Goal: Task Accomplishment & Management: Complete application form

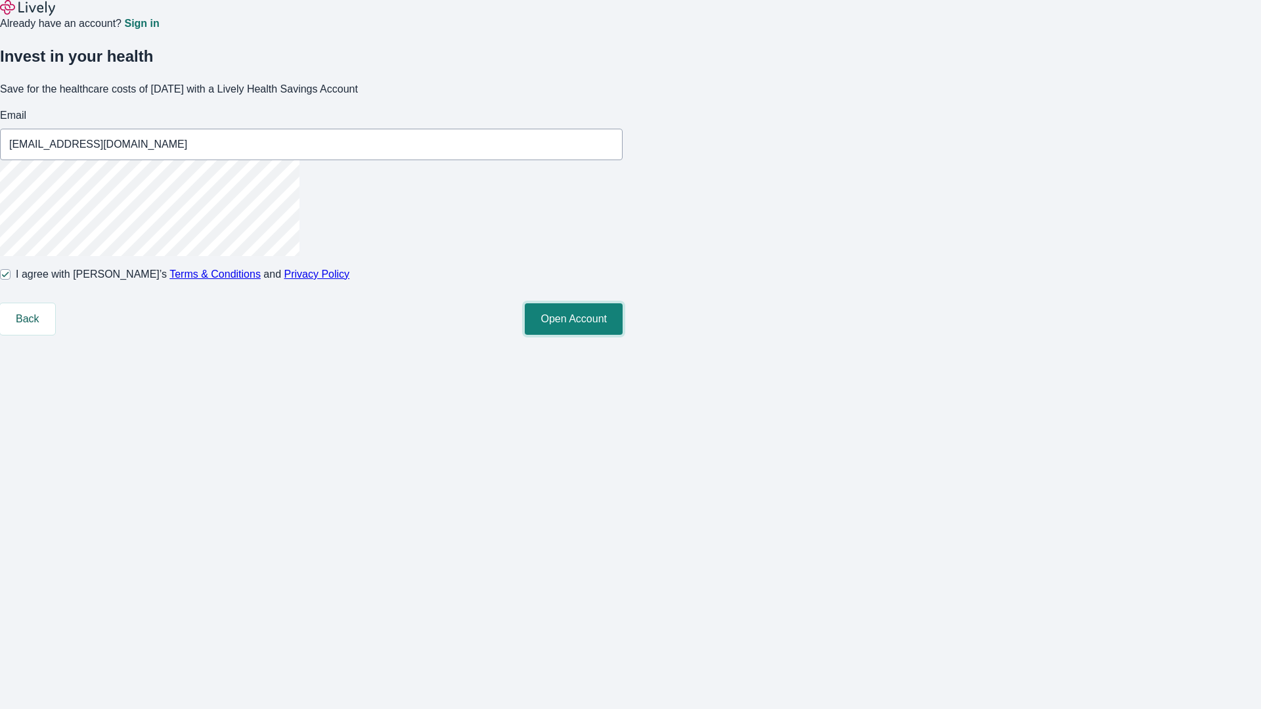
click at [623, 335] on button "Open Account" at bounding box center [574, 320] width 98 height 32
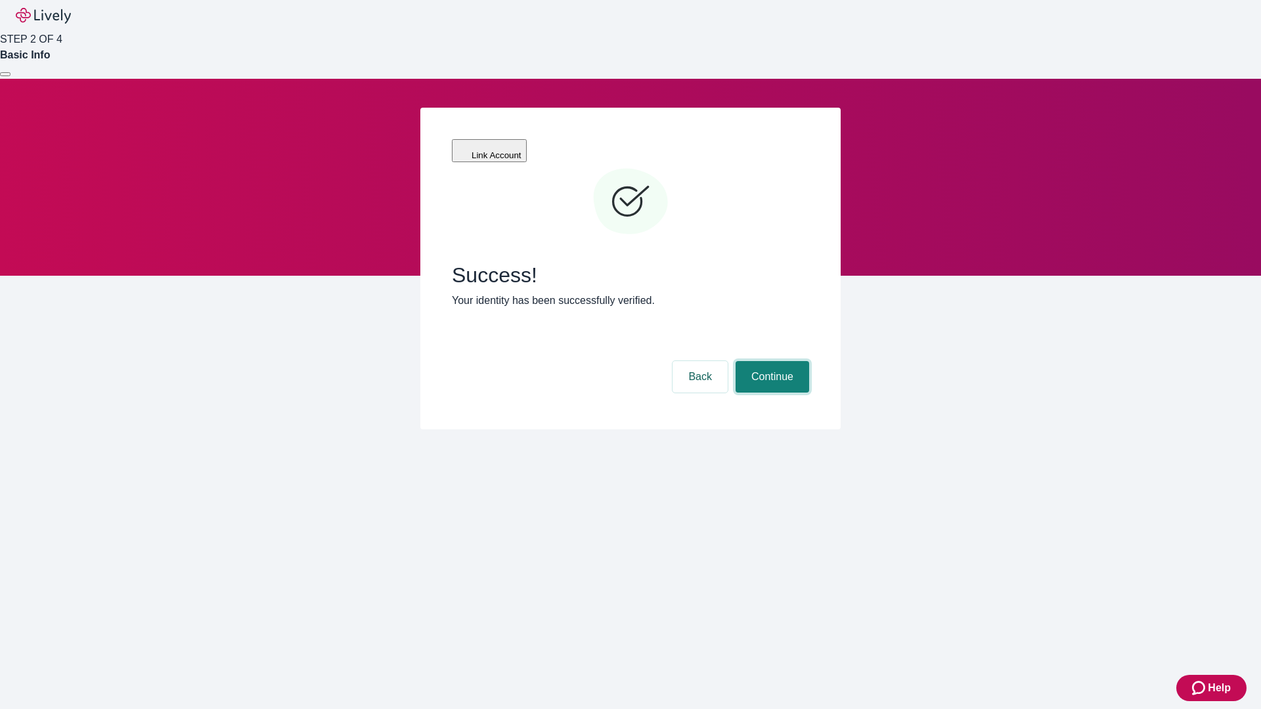
click at [771, 361] on button "Continue" at bounding box center [773, 377] width 74 height 32
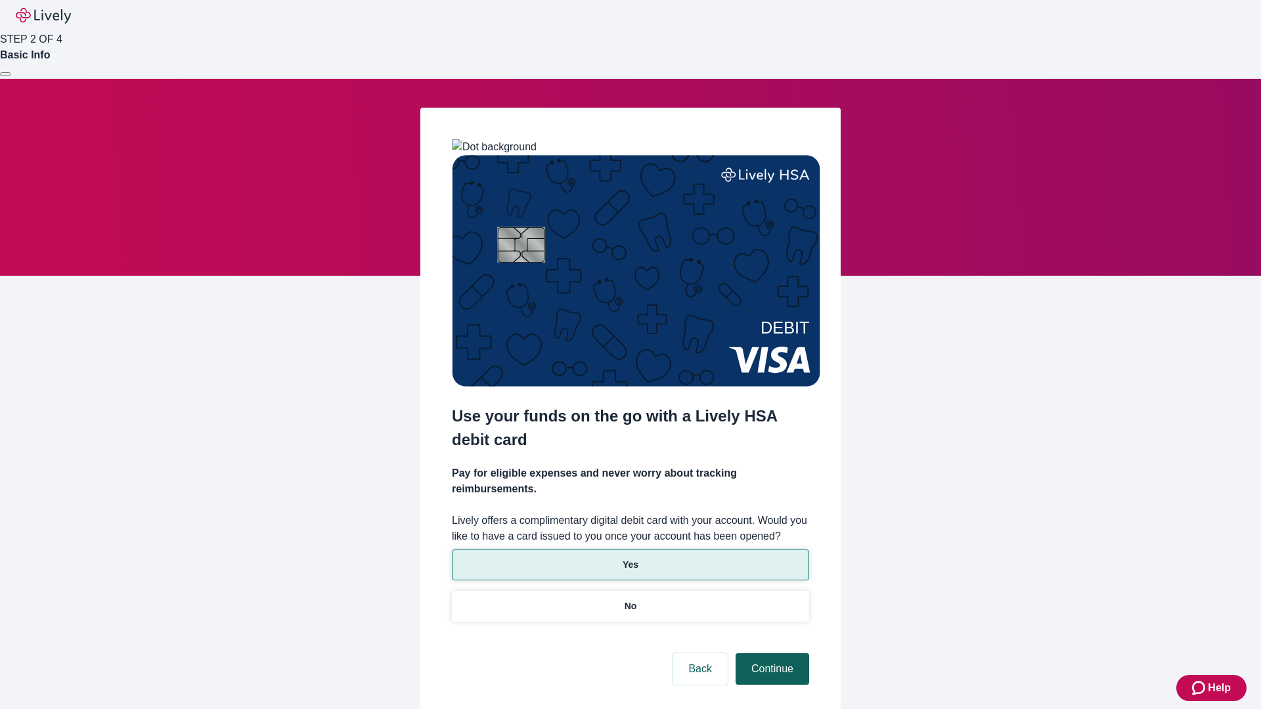
click at [630, 558] on p "Yes" at bounding box center [631, 565] width 16 height 14
click at [771, 654] on button "Continue" at bounding box center [773, 670] width 74 height 32
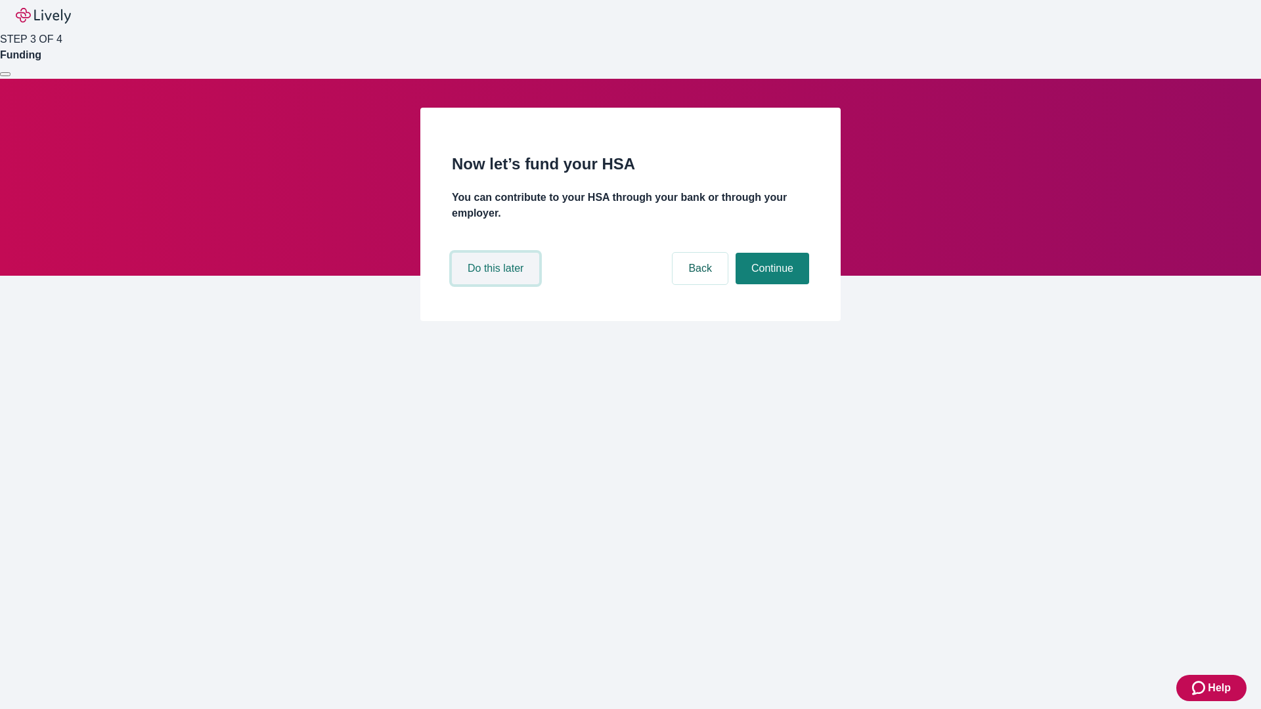
click at [497, 284] on button "Do this later" at bounding box center [495, 269] width 87 height 32
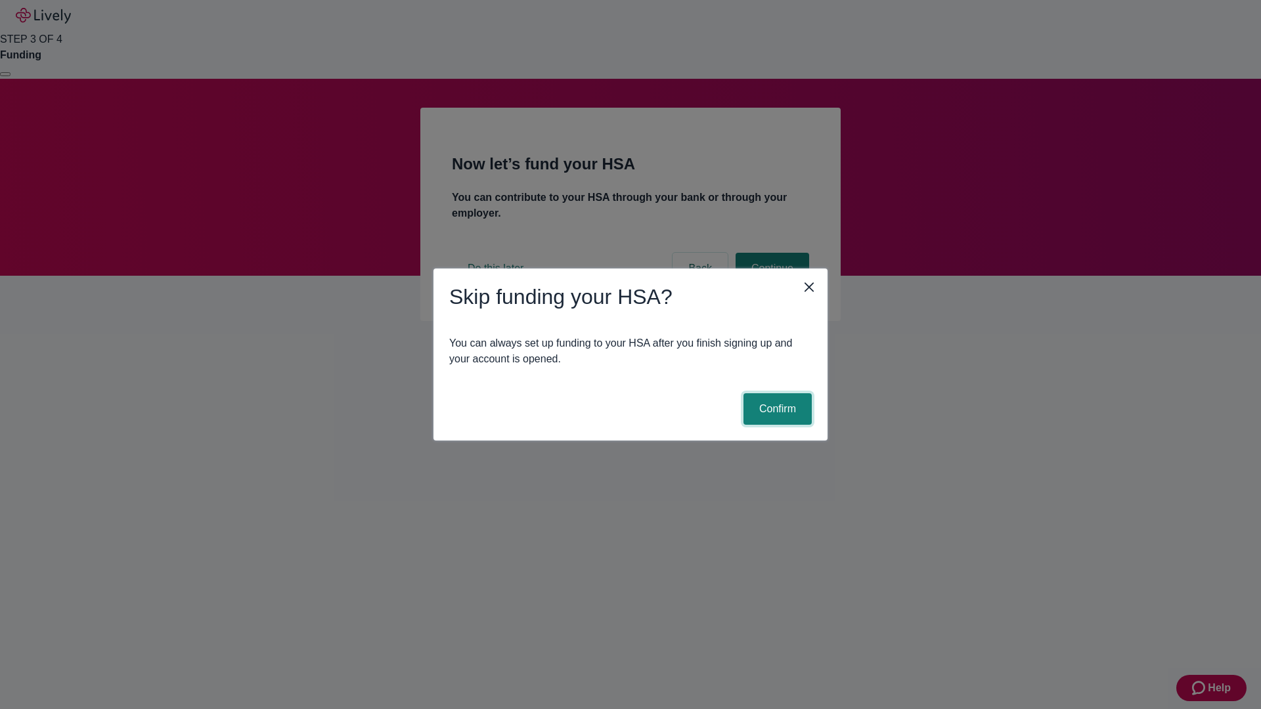
click at [776, 409] on button "Confirm" at bounding box center [778, 410] width 68 height 32
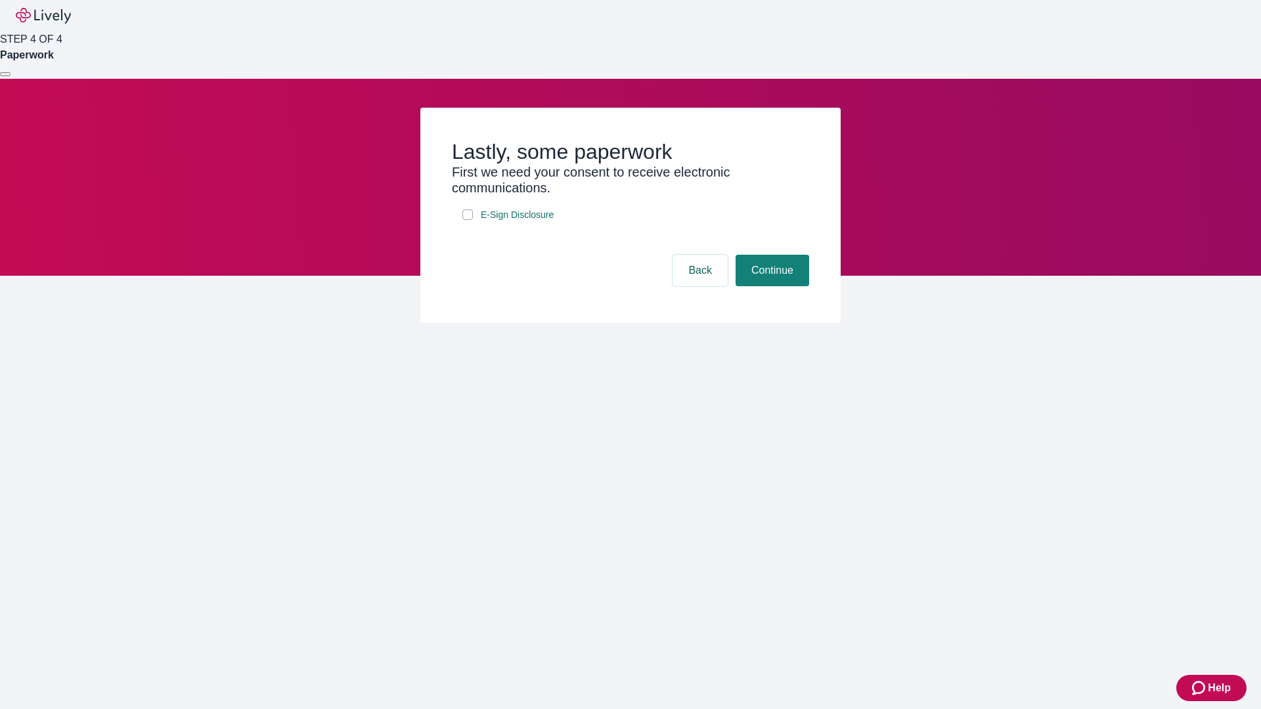
click at [468, 220] on input "E-Sign Disclosure" at bounding box center [467, 215] width 11 height 11
checkbox input "true"
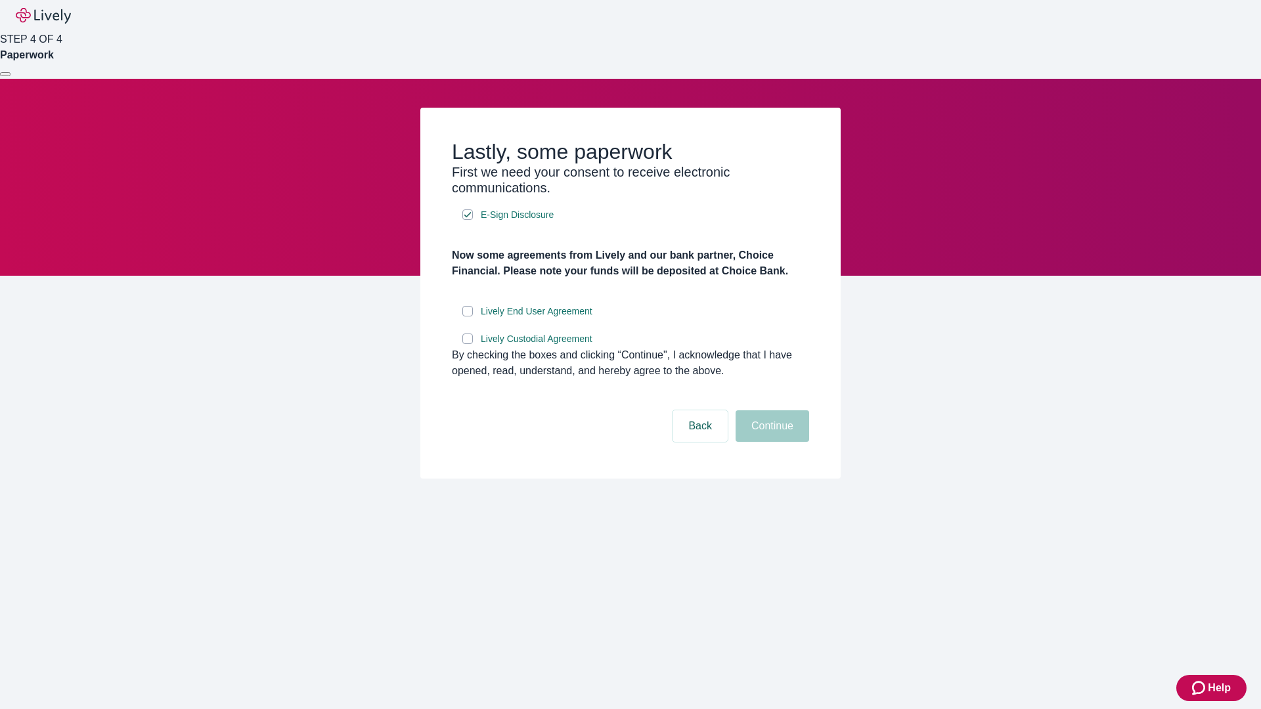
click at [468, 317] on input "Lively End User Agreement" at bounding box center [467, 311] width 11 height 11
checkbox input "true"
click at [468, 344] on input "Lively Custodial Agreement" at bounding box center [467, 339] width 11 height 11
checkbox input "true"
click at [771, 442] on button "Continue" at bounding box center [773, 427] width 74 height 32
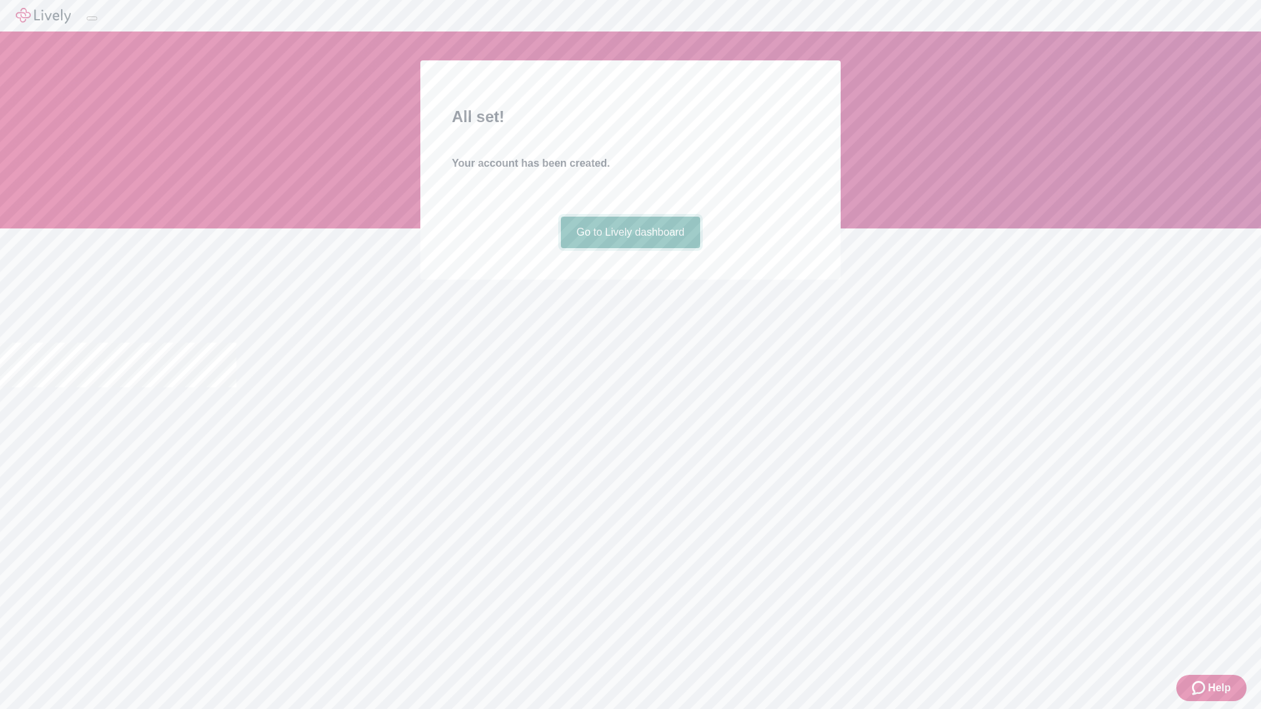
click at [630, 248] on link "Go to Lively dashboard" at bounding box center [631, 233] width 140 height 32
